Goal: Task Accomplishment & Management: Manage account settings

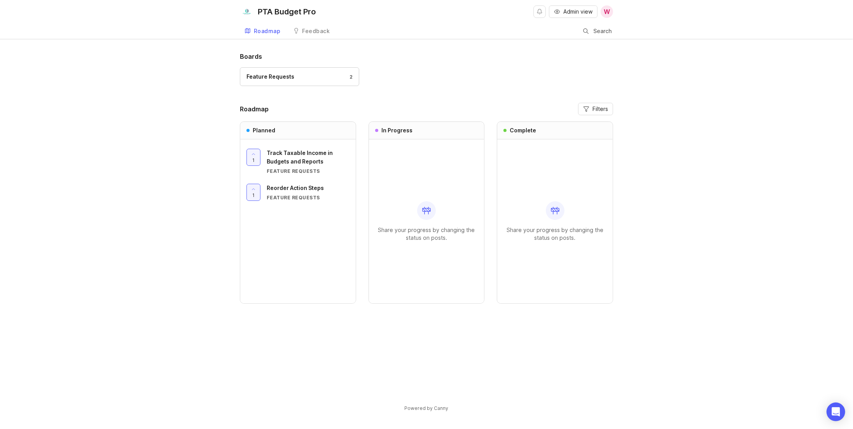
click at [289, 187] on span "Reorder Action Steps" at bounding box center [295, 187] width 57 height 7
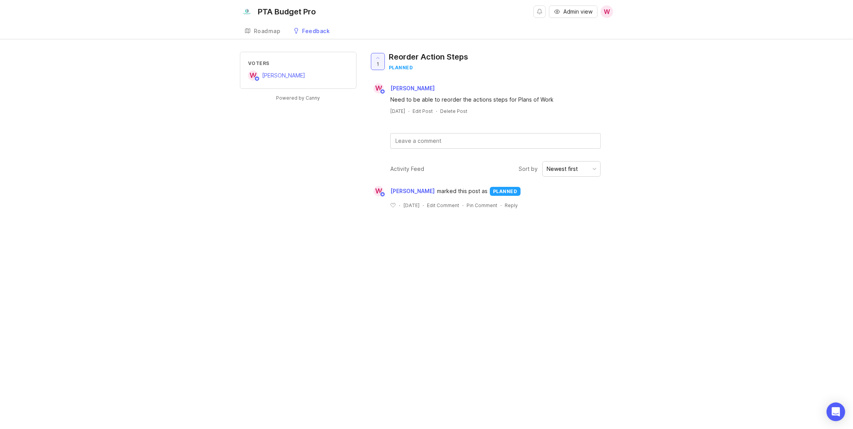
click at [266, 31] on div "Roadmap" at bounding box center [267, 30] width 27 height 5
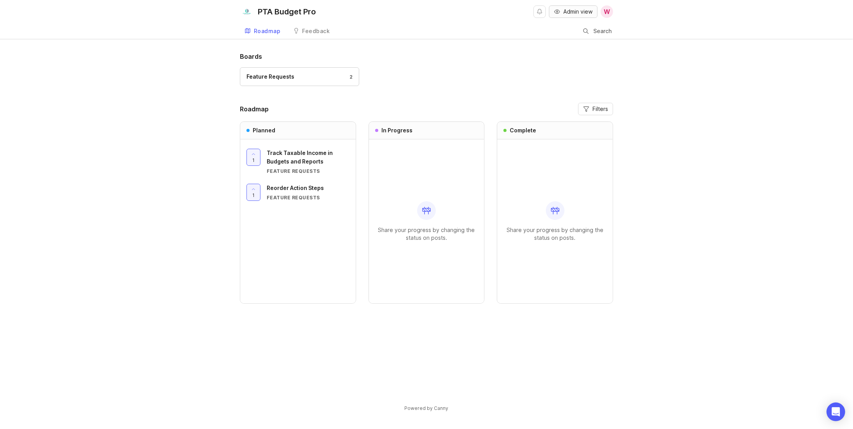
click at [572, 12] on span "Admin view" at bounding box center [577, 12] width 29 height 8
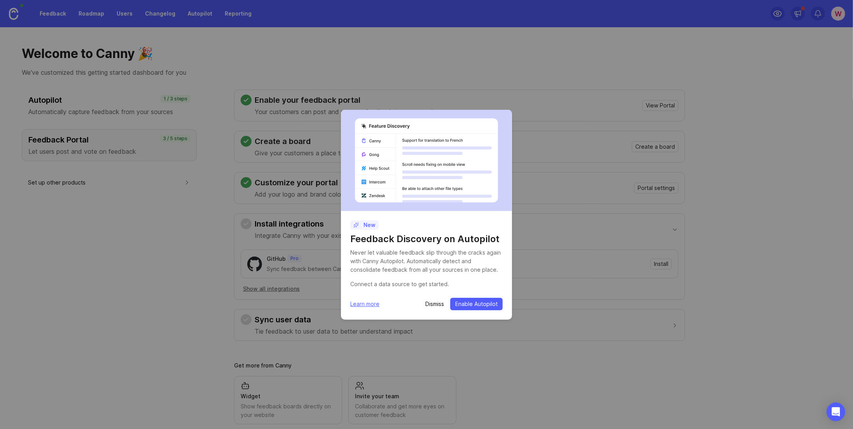
click at [434, 306] on p "Dismiss" at bounding box center [434, 304] width 19 height 8
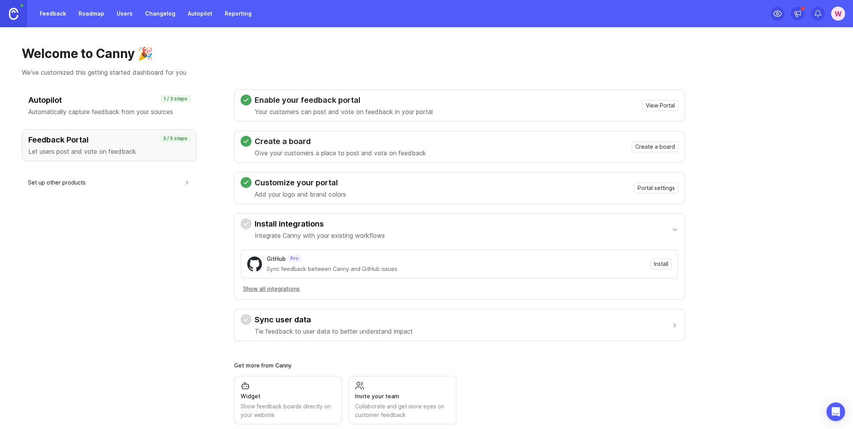
click at [61, 15] on link "Feedback" at bounding box center [53, 14] width 36 height 14
